Goal: Task Accomplishment & Management: Manage account settings

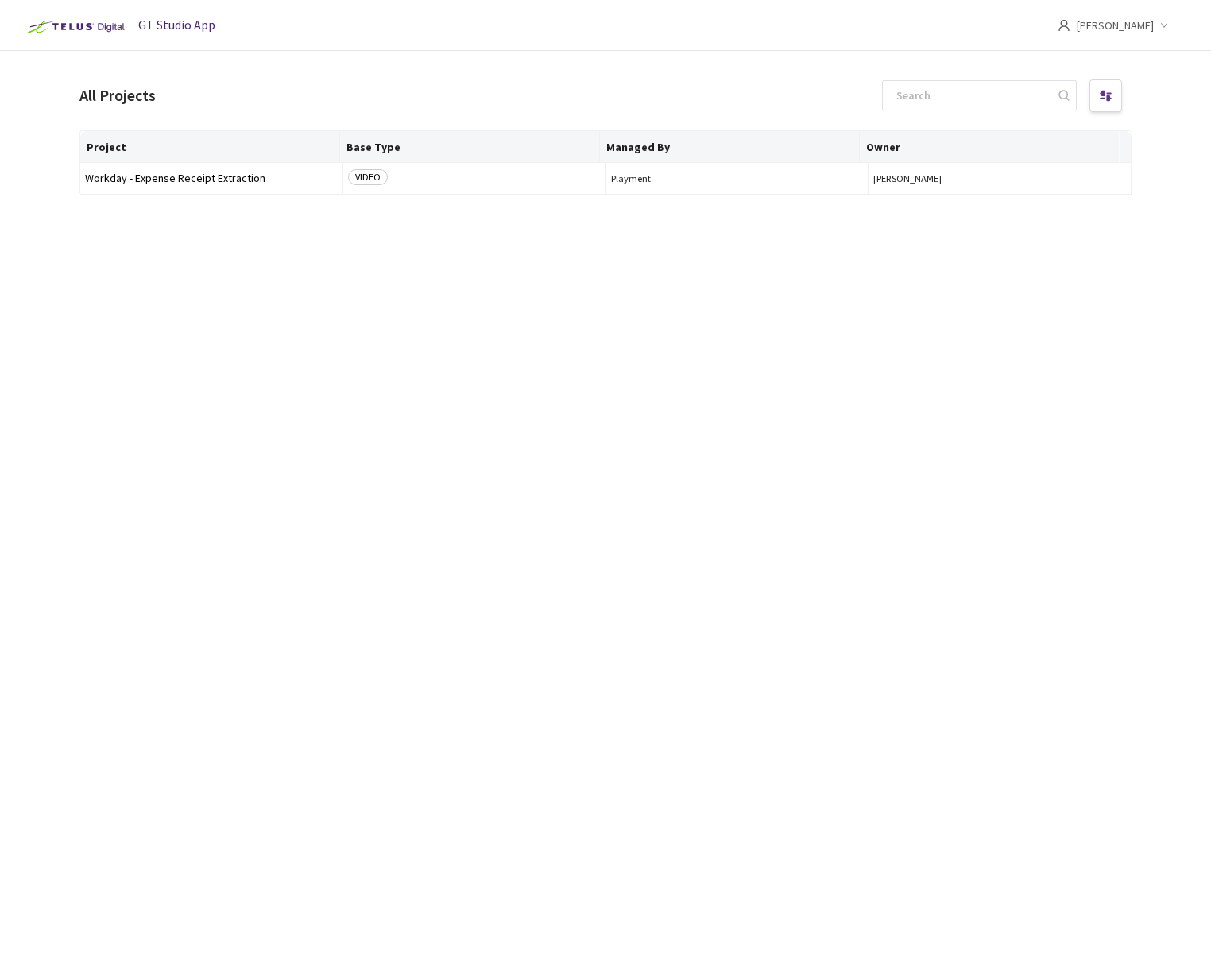
click at [1141, 19] on span "[PERSON_NAME]" at bounding box center [1115, 25] width 77 height 51
click at [1018, 123] on span "Settings" at bounding box center [1088, 130] width 175 height 17
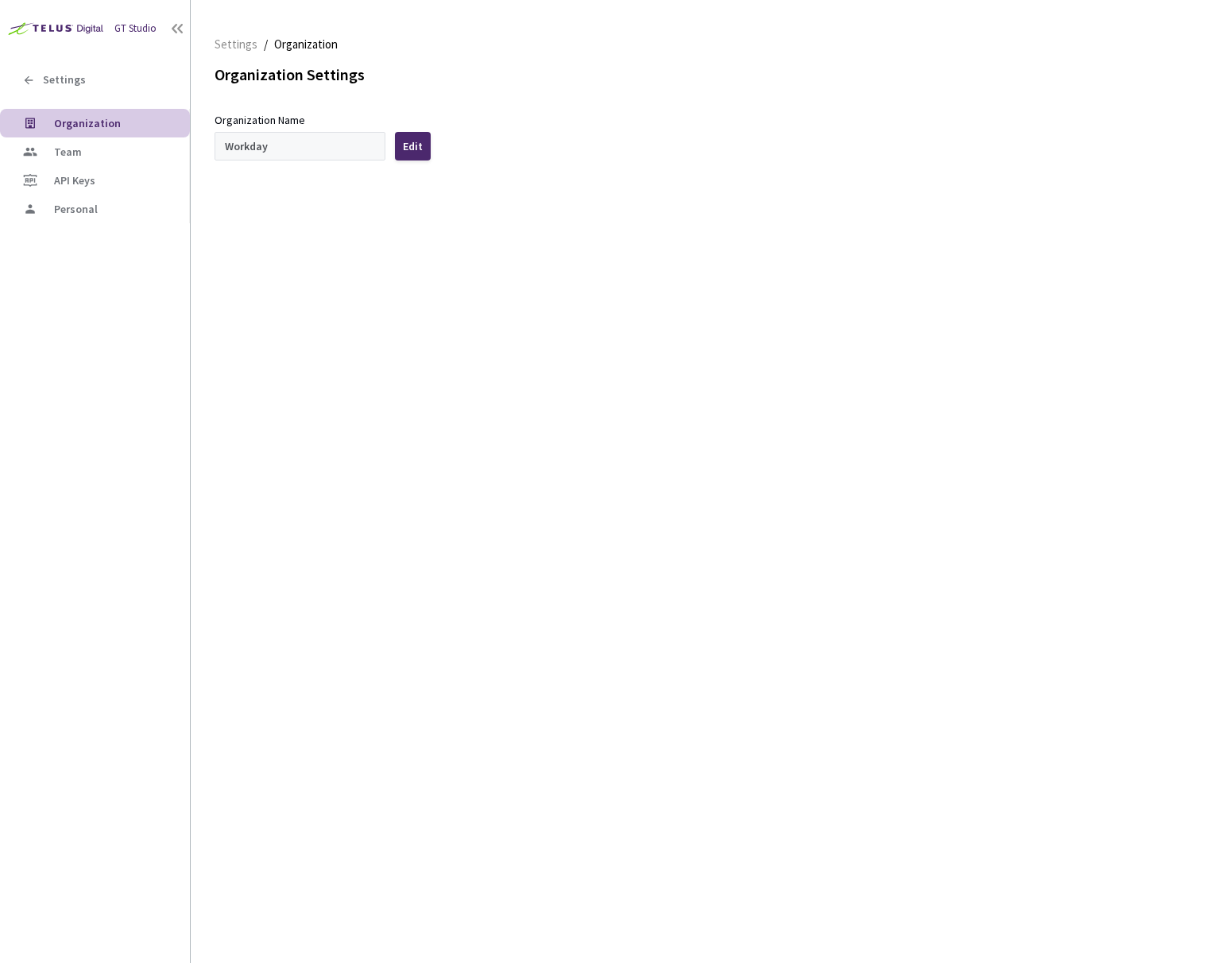
type input "Workday"
click at [76, 153] on span "Team" at bounding box center [68, 152] width 28 height 14
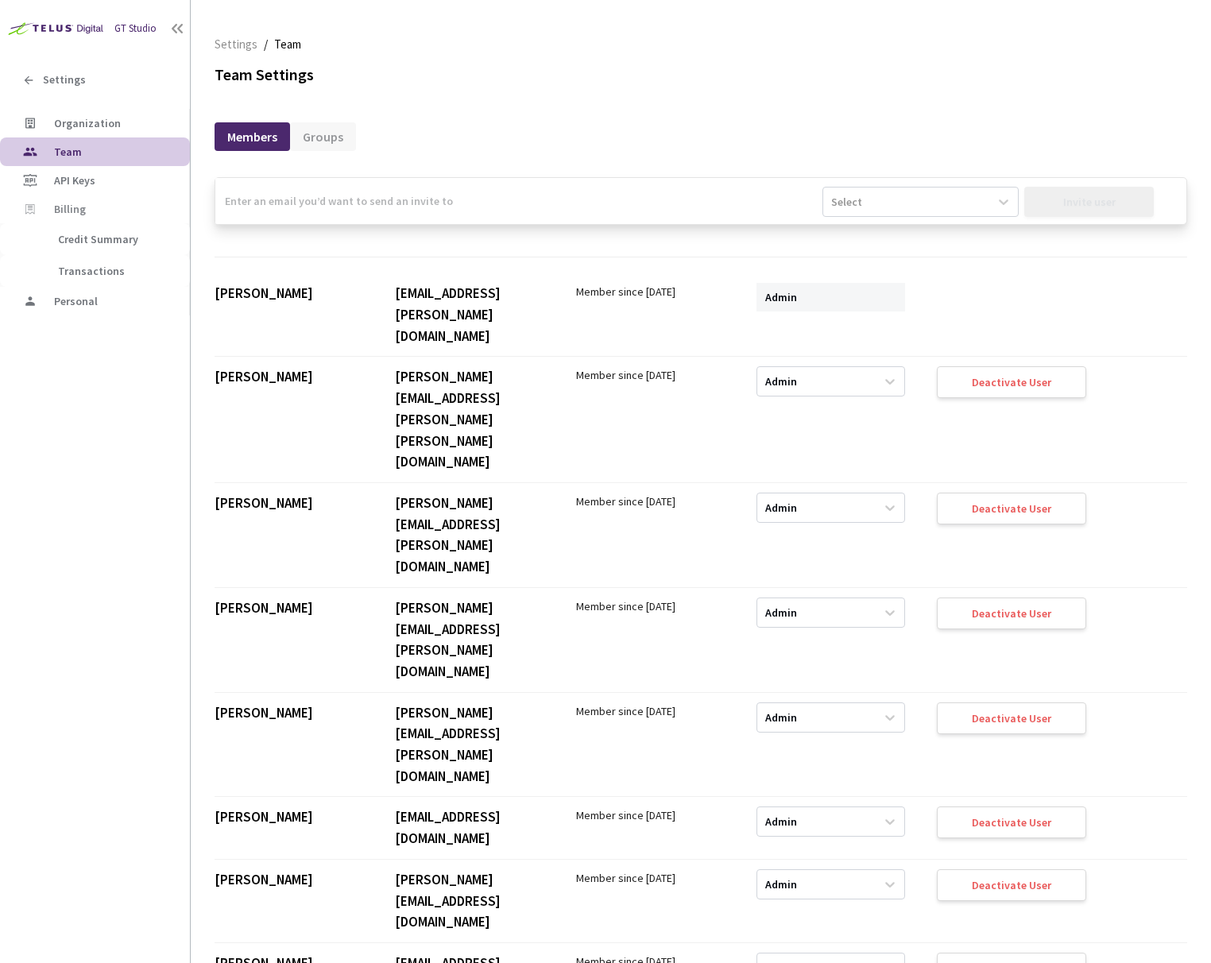
click at [299, 204] on input "email" at bounding box center [518, 201] width 607 height 46
type input "[PERSON_NAME][EMAIL_ADDRESS][DOMAIN_NAME]"
click at [964, 199] on div "Select" at bounding box center [906, 201] width 166 height 25
click at [923, 232] on div "Admin" at bounding box center [921, 241] width 196 height 28
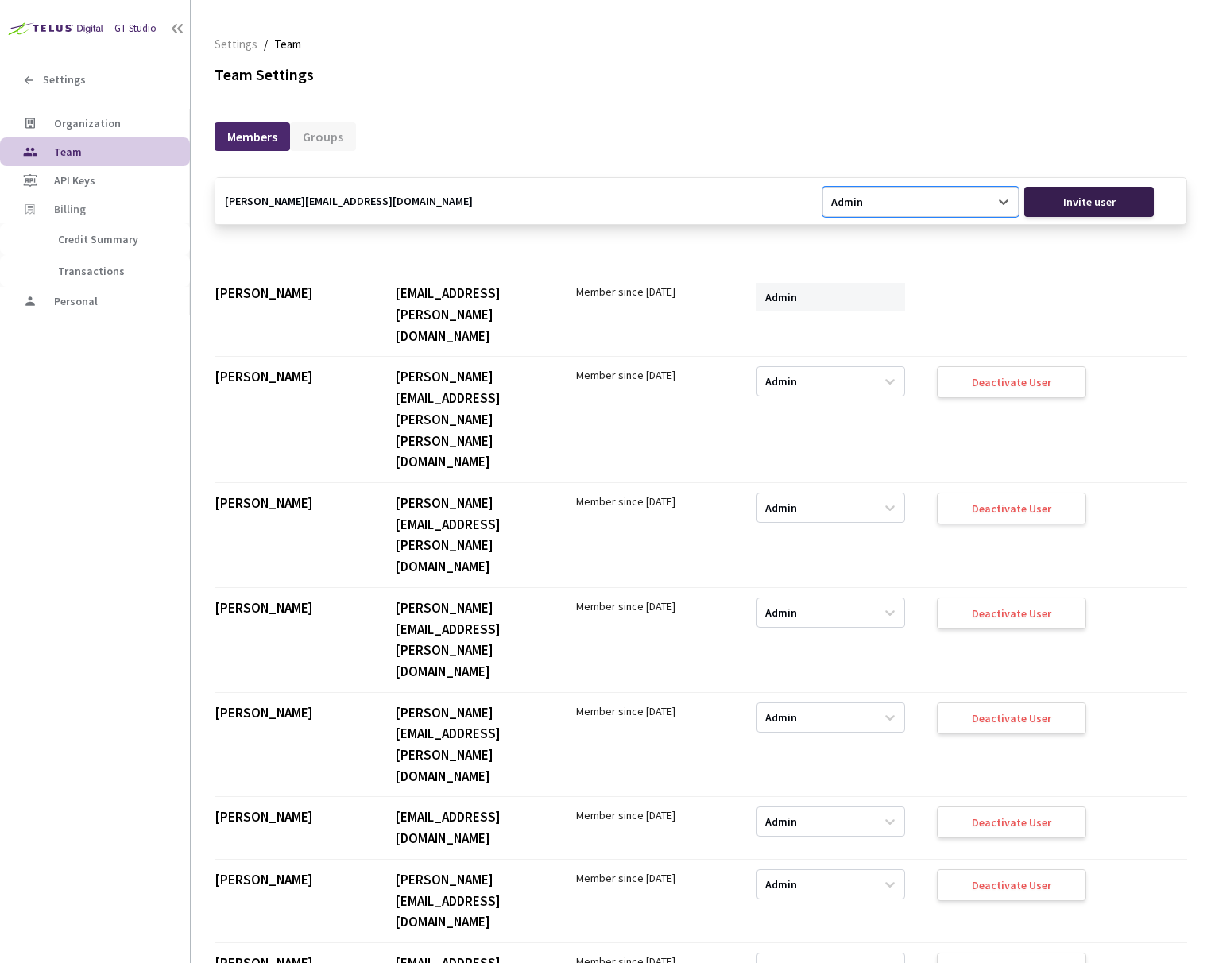
click at [1079, 199] on div "Invite user" at bounding box center [1089, 202] width 52 height 13
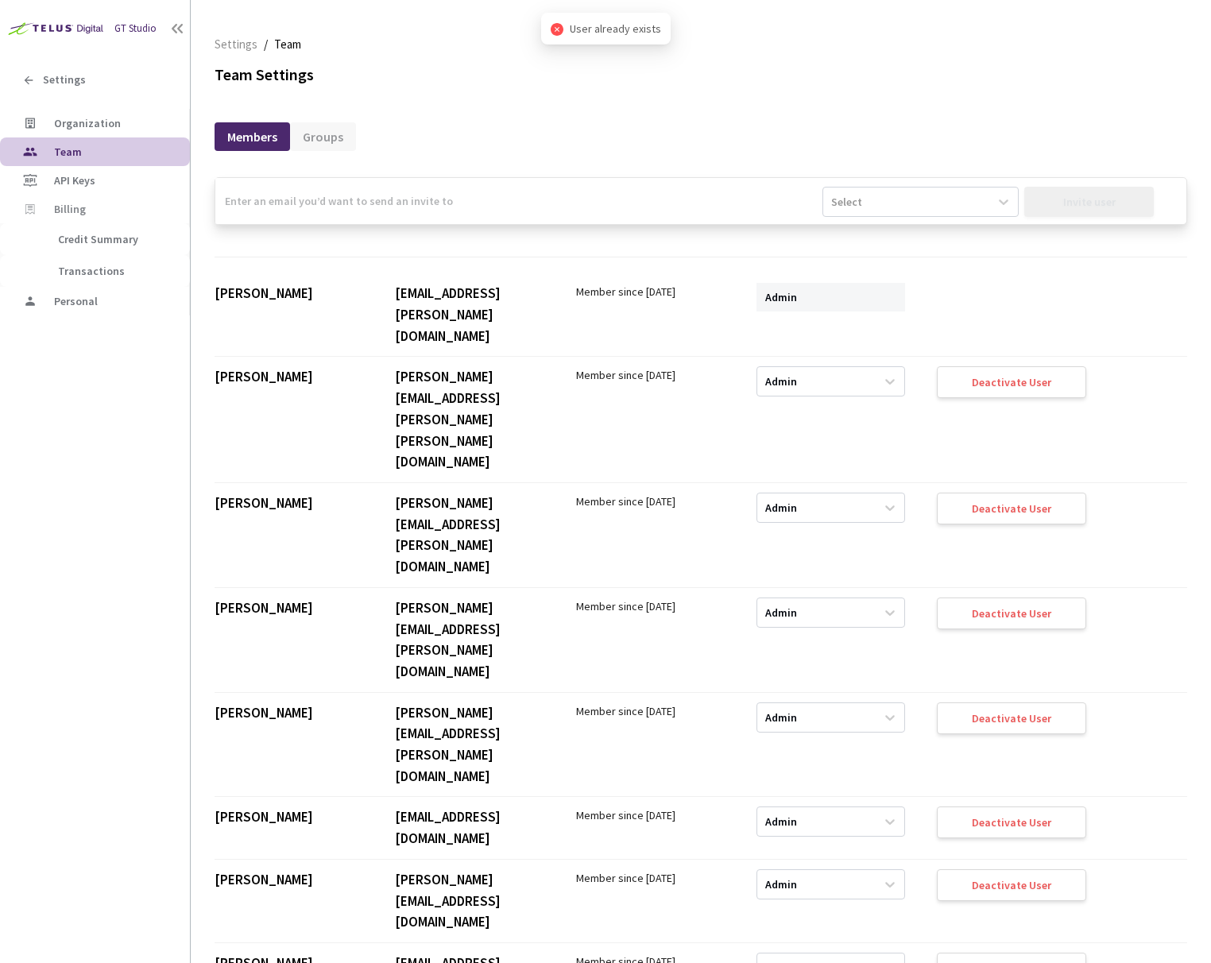
click at [602, 207] on input "email" at bounding box center [518, 201] width 607 height 46
type input "[PERSON_NAME][EMAIL_ADDRESS][DOMAIN_NAME]"
click at [952, 200] on div "Select" at bounding box center [906, 201] width 166 height 25
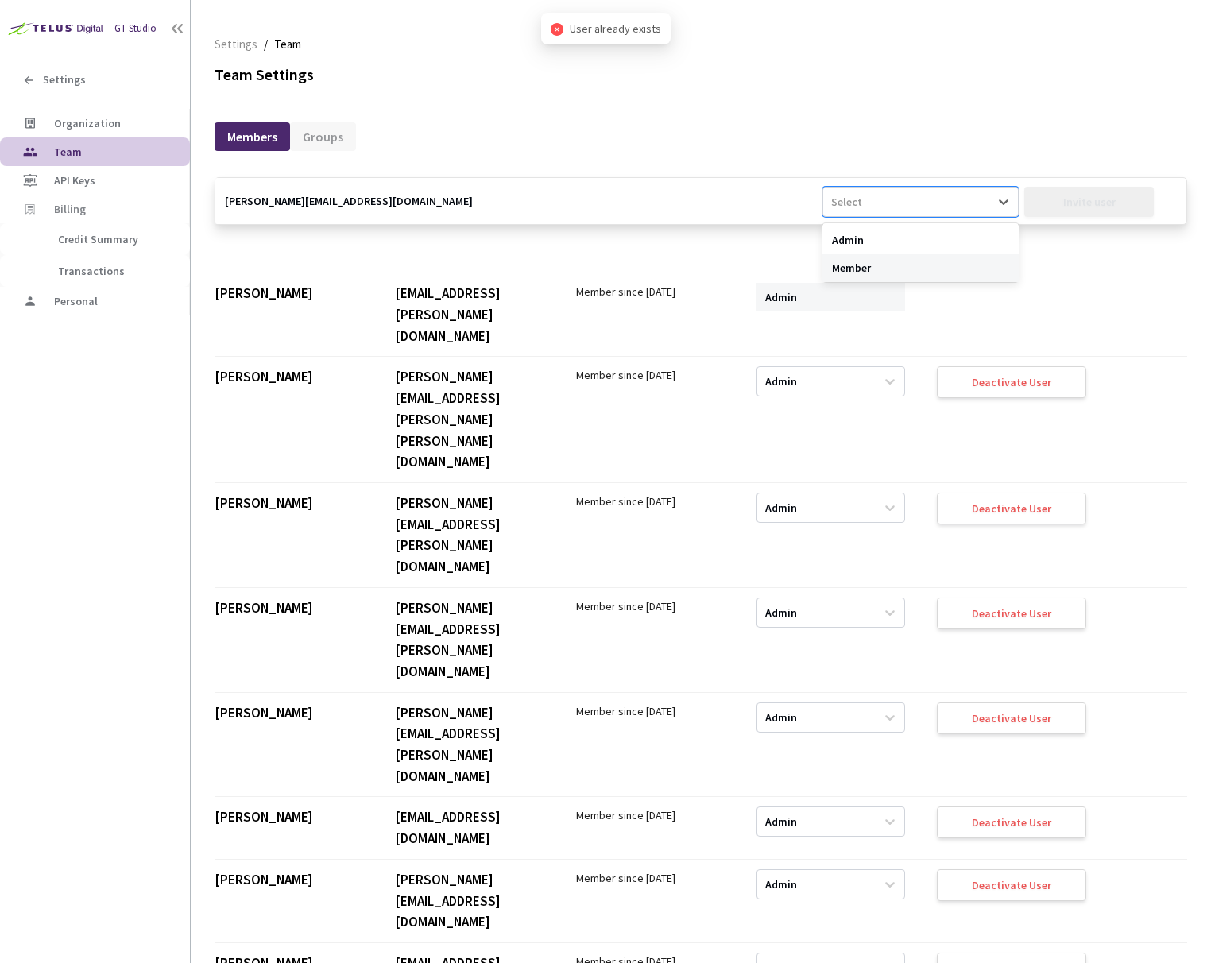
click at [903, 261] on div "Member" at bounding box center [921, 268] width 196 height 28
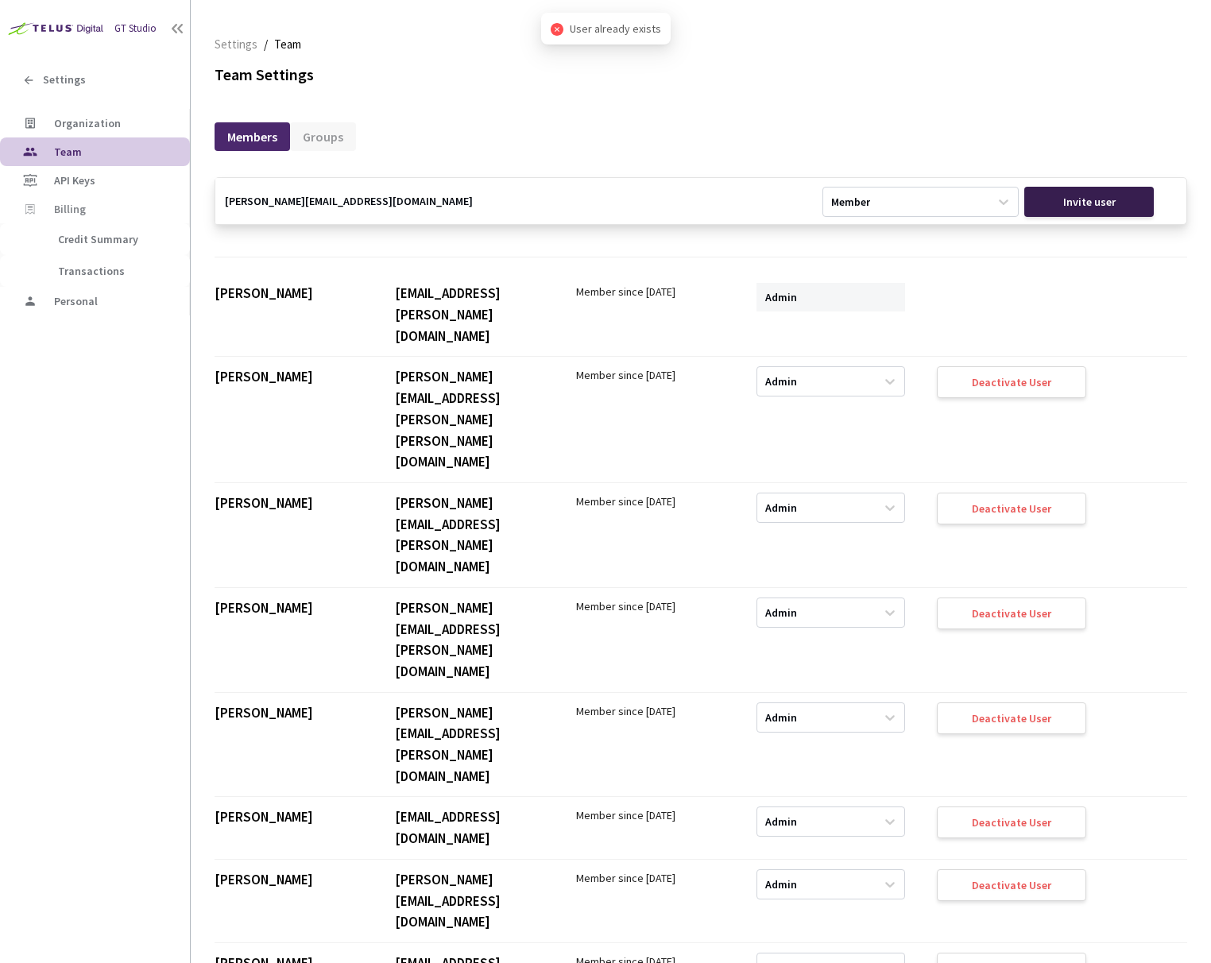
click at [1082, 198] on div "Invite user" at bounding box center [1089, 202] width 52 height 13
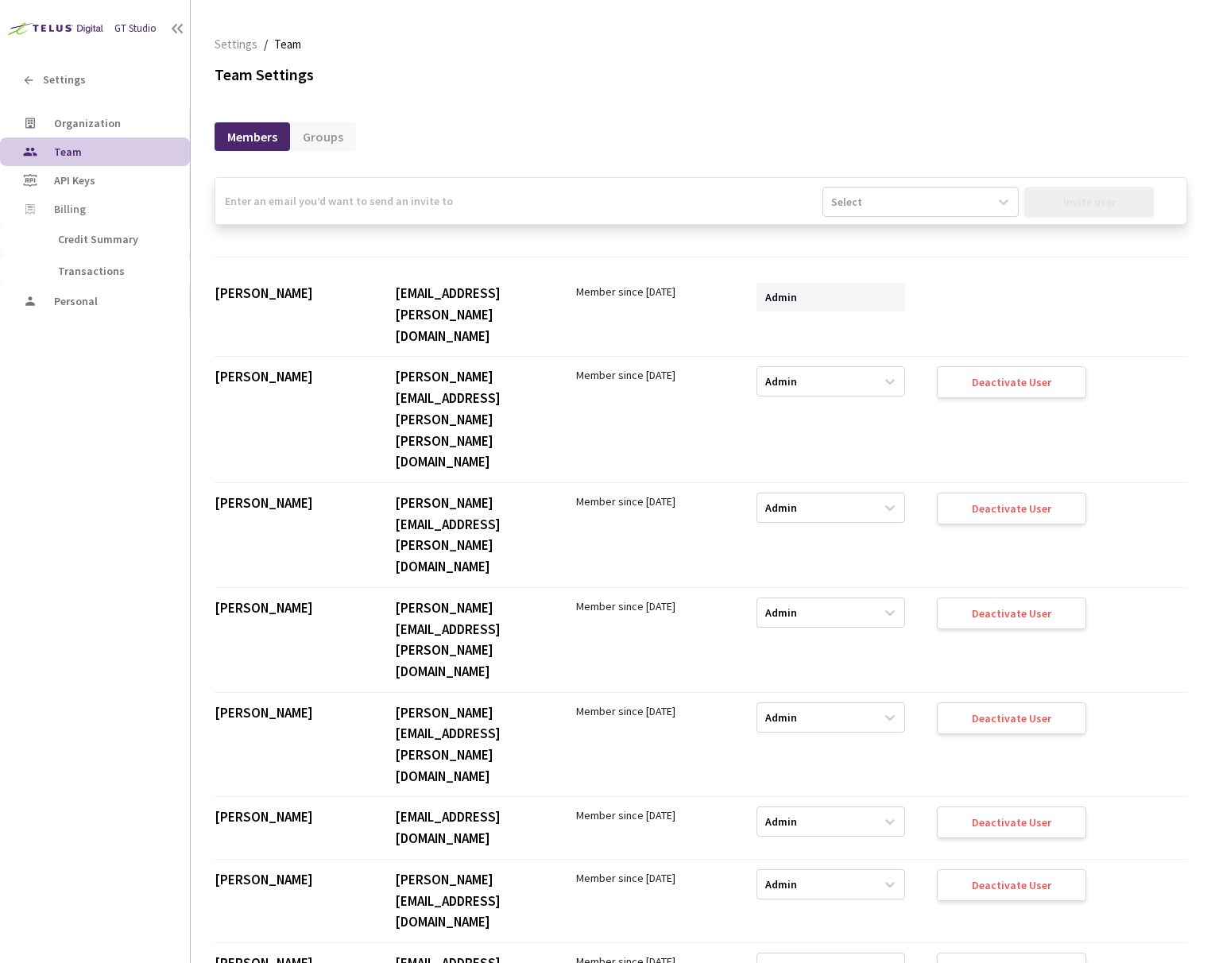
click at [88, 29] on img at bounding box center [54, 28] width 108 height 25
